Goal: Information Seeking & Learning: Get advice/opinions

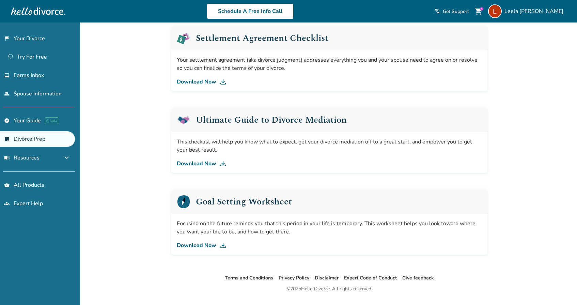
scroll to position [359, 0]
drag, startPoint x: 213, startPoint y: 160, endPoint x: 217, endPoint y: 162, distance: 4.0
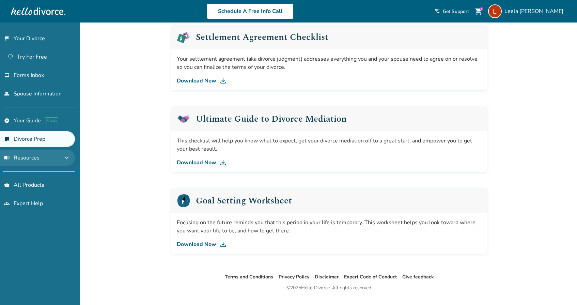
click at [37, 155] on span "menu_book Resources" at bounding box center [21, 157] width 35 height 7
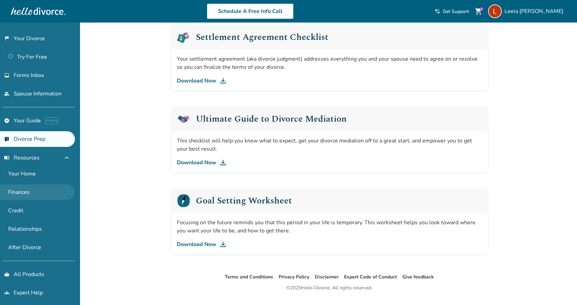
click at [23, 191] on link "Finances" at bounding box center [37, 192] width 75 height 16
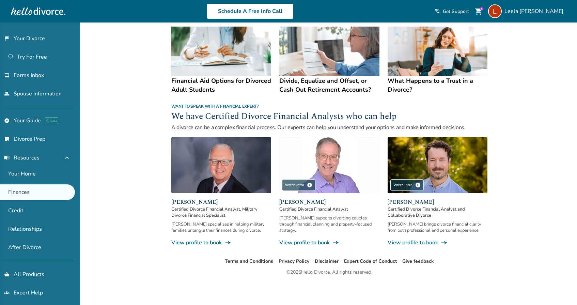
scroll to position [375, 0]
click at [483, 10] on div "1" at bounding box center [481, 8] width 3 height 3
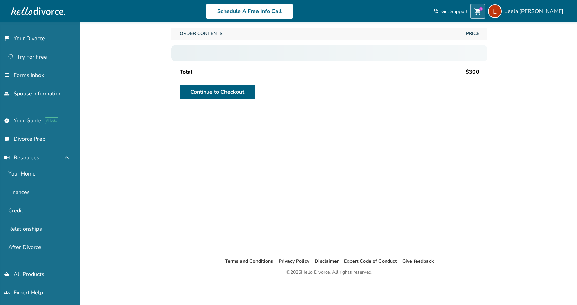
scroll to position [22, 0]
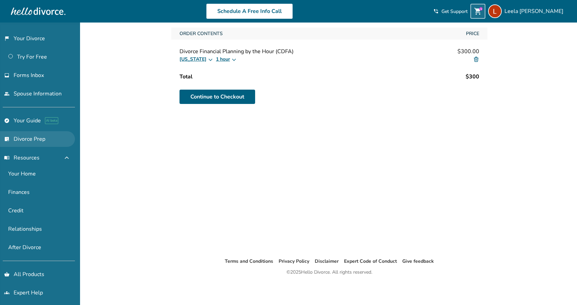
click at [44, 141] on link "list_alt_check Divorce Prep" at bounding box center [37, 139] width 75 height 16
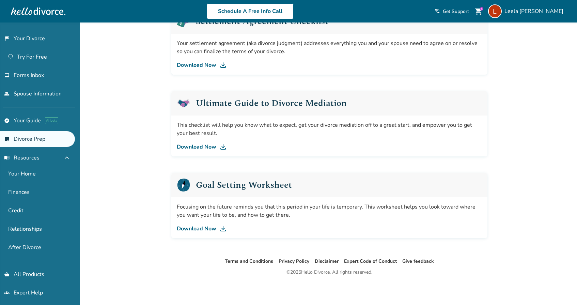
scroll to position [374, 0]
click at [38, 158] on span "menu_book Resources" at bounding box center [21, 157] width 35 height 7
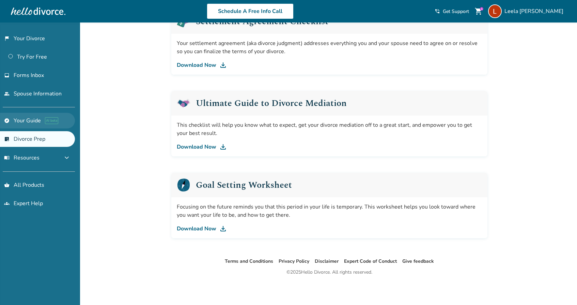
click at [26, 121] on link "explore Your Guide AI beta" at bounding box center [37, 121] width 75 height 16
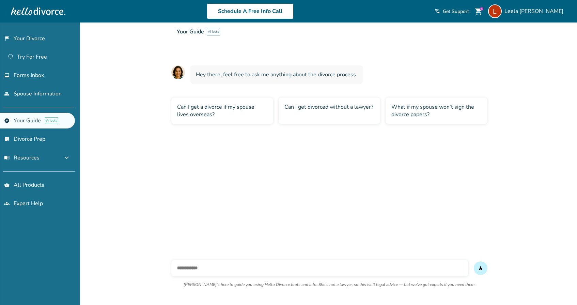
scroll to position [22, 0]
click at [195, 268] on input "text" at bounding box center [319, 268] width 297 height 16
type input "*"
type input "**********"
click at [480, 268] on button "send" at bounding box center [480, 268] width 14 height 14
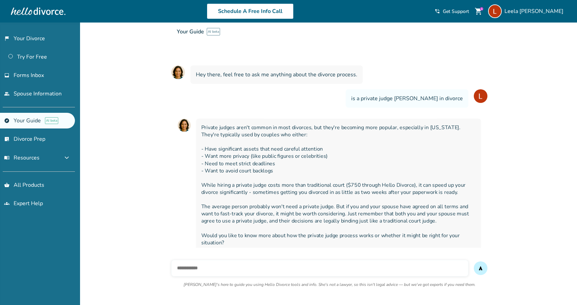
scroll to position [28, 0]
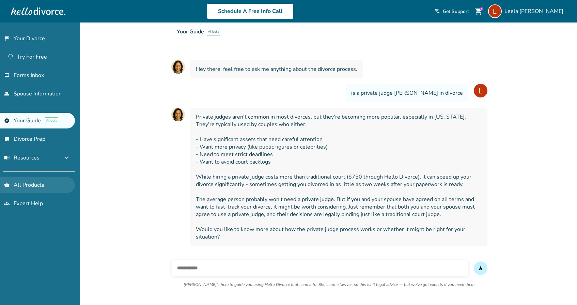
click at [36, 184] on link "shopping_basket All Products" at bounding box center [37, 185] width 75 height 16
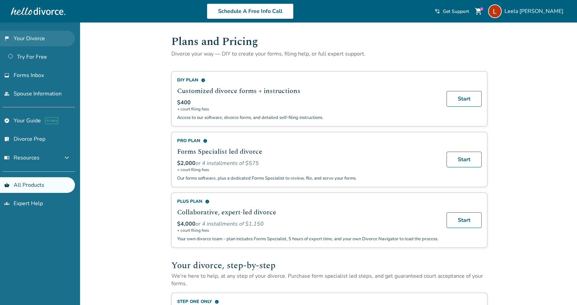
click at [42, 39] on link "flag_2 Your Divorce" at bounding box center [37, 39] width 75 height 16
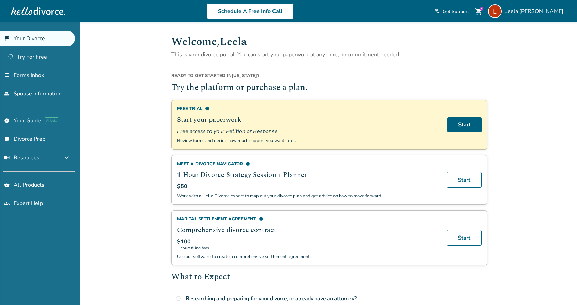
click at [36, 38] on link "flag_2 Your Divorce" at bounding box center [37, 39] width 75 height 16
click at [526, 10] on span "[PERSON_NAME]" at bounding box center [535, 10] width 62 height 7
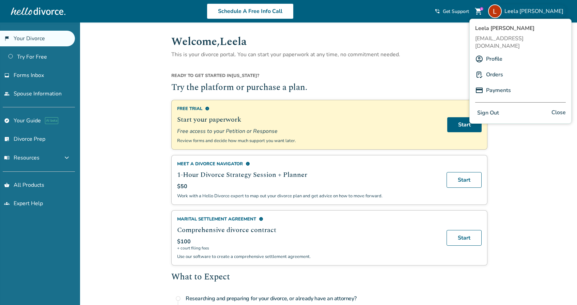
click at [492, 52] on link "Profile" at bounding box center [494, 58] width 16 height 13
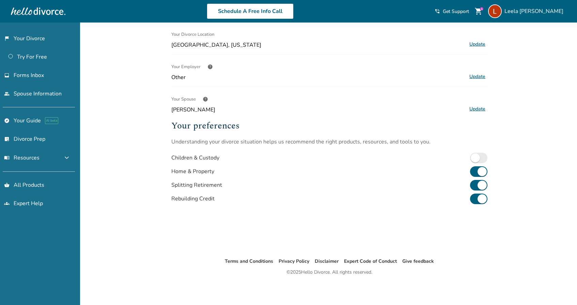
scroll to position [125, 0]
click at [37, 161] on button "menu_book Resources expand_more" at bounding box center [37, 157] width 75 height 16
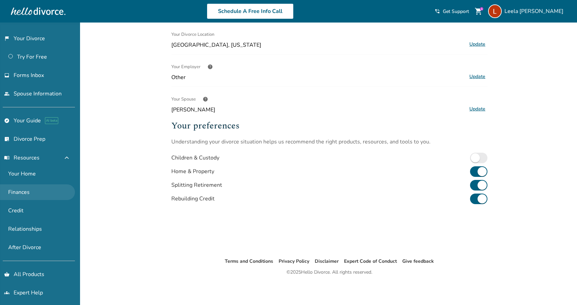
click at [18, 195] on link "Finances" at bounding box center [37, 192] width 75 height 16
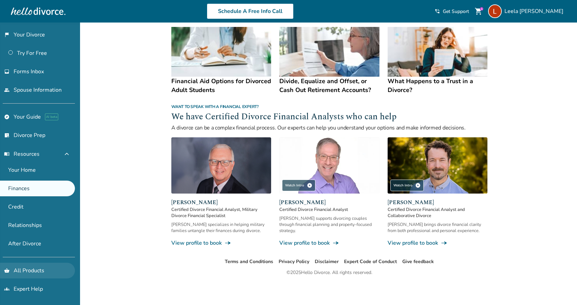
scroll to position [4, 0]
click at [33, 272] on link "shopping_basket All Products" at bounding box center [37, 270] width 75 height 16
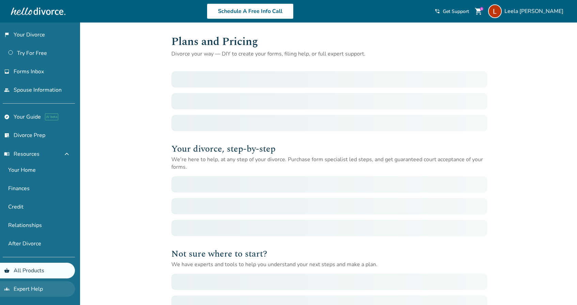
click at [30, 291] on link "groups Expert Help" at bounding box center [37, 289] width 75 height 16
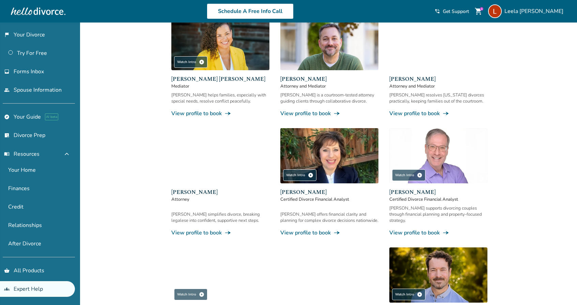
scroll to position [110, 0]
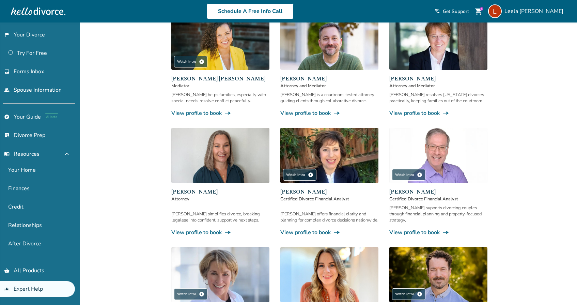
click at [396, 228] on link "View profile to book line_end_arrow_notch" at bounding box center [438, 231] width 98 height 7
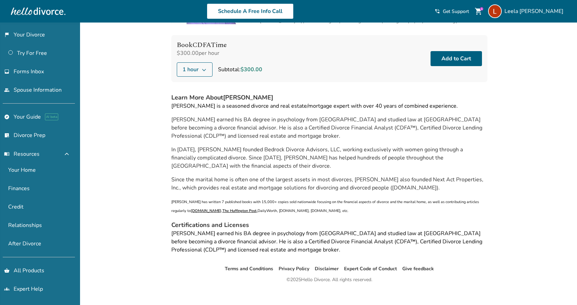
scroll to position [68, 0]
